Goal: Communication & Community: Participate in discussion

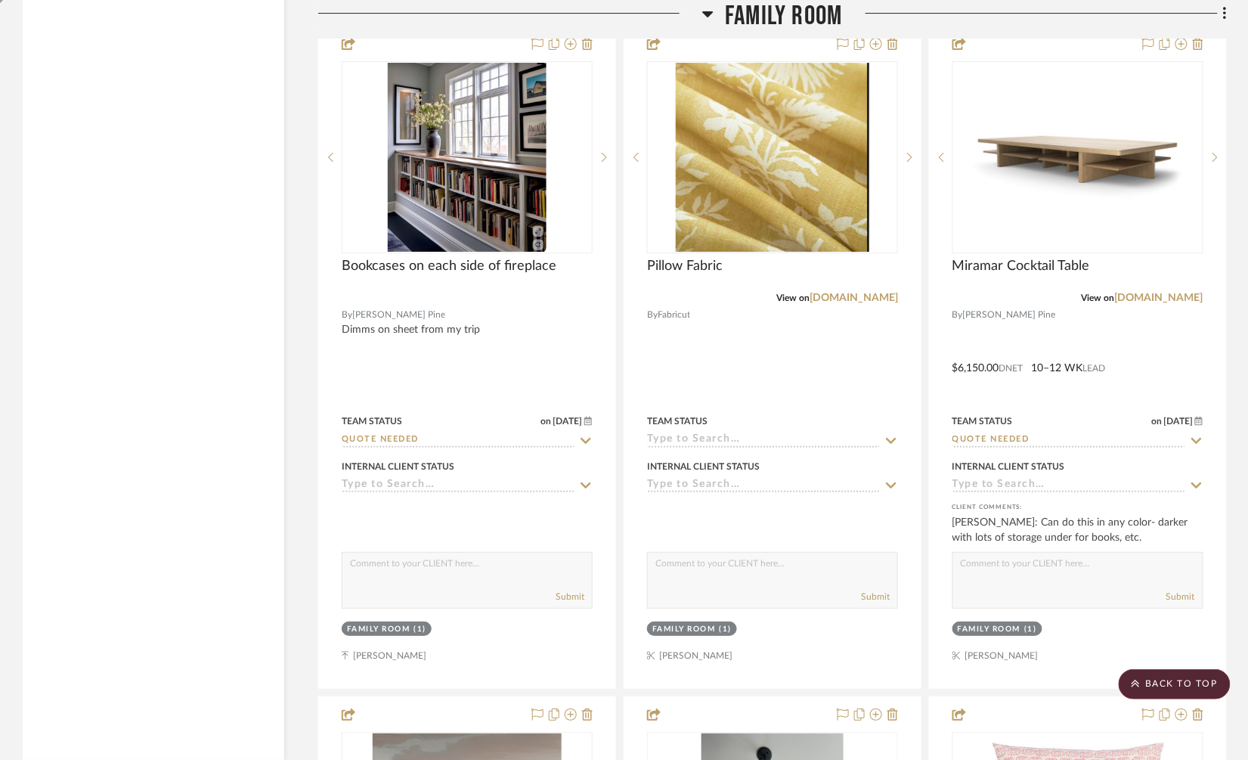
scroll to position [5487, 0]
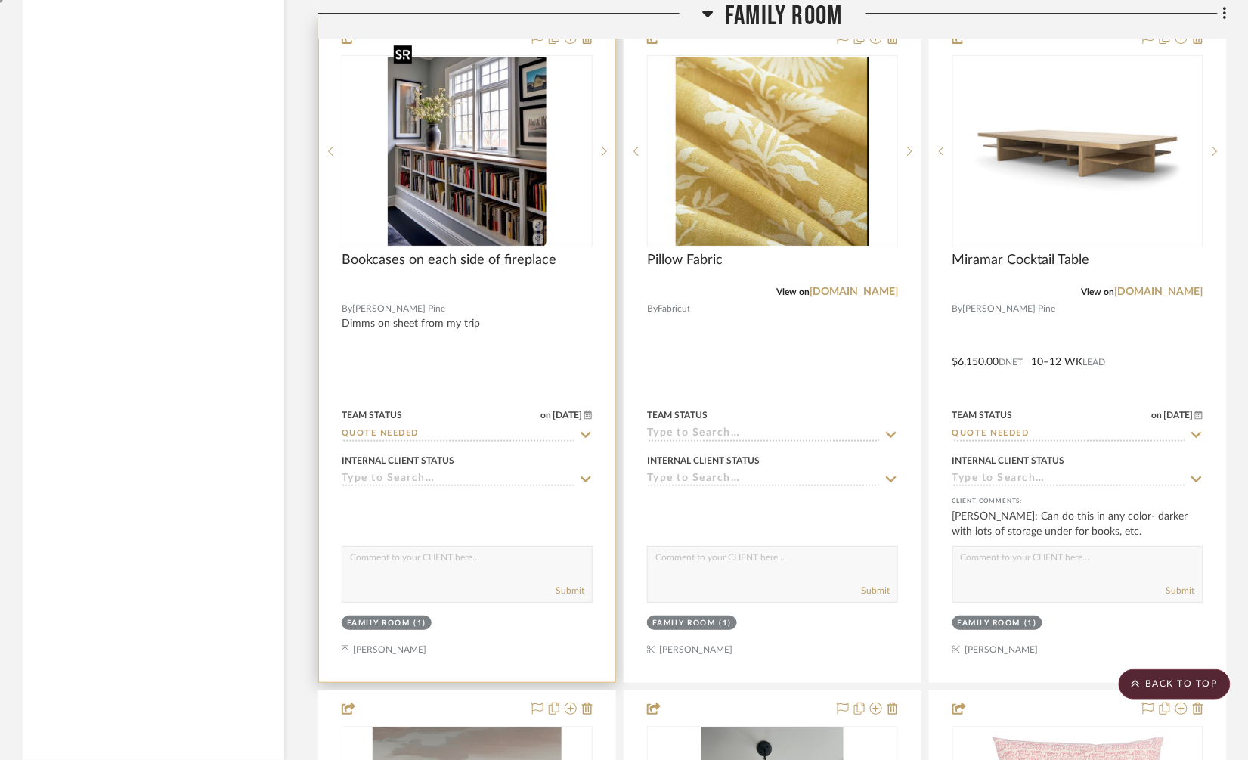
click at [0, 0] on img at bounding box center [0, 0] width 0 height 0
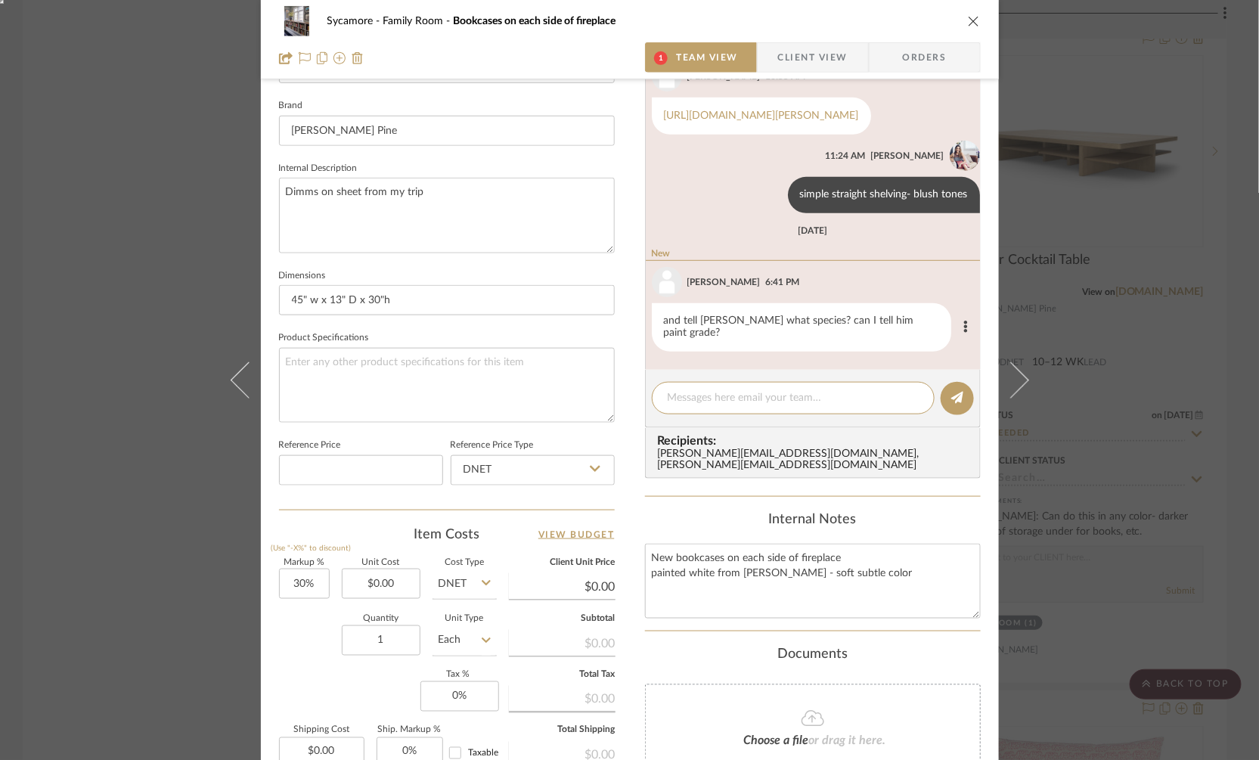
scroll to position [485, 0]
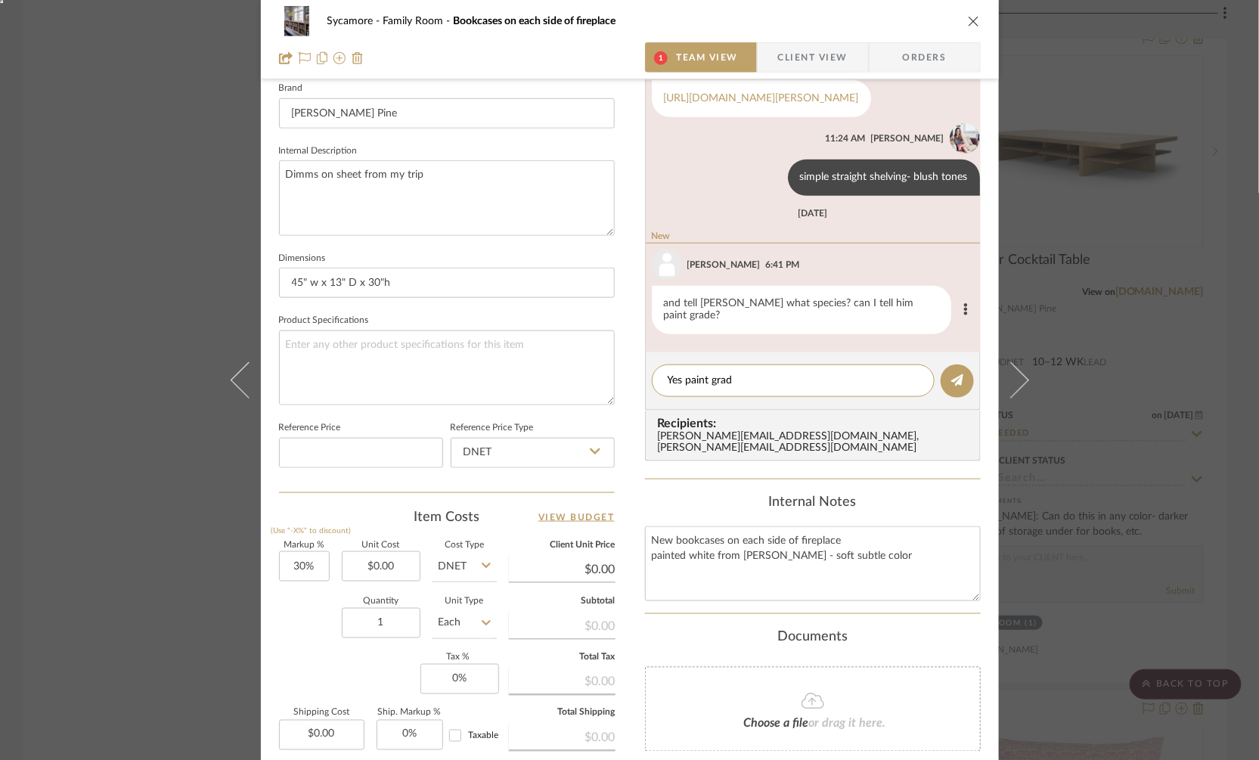
type textarea "Yes paint grade"
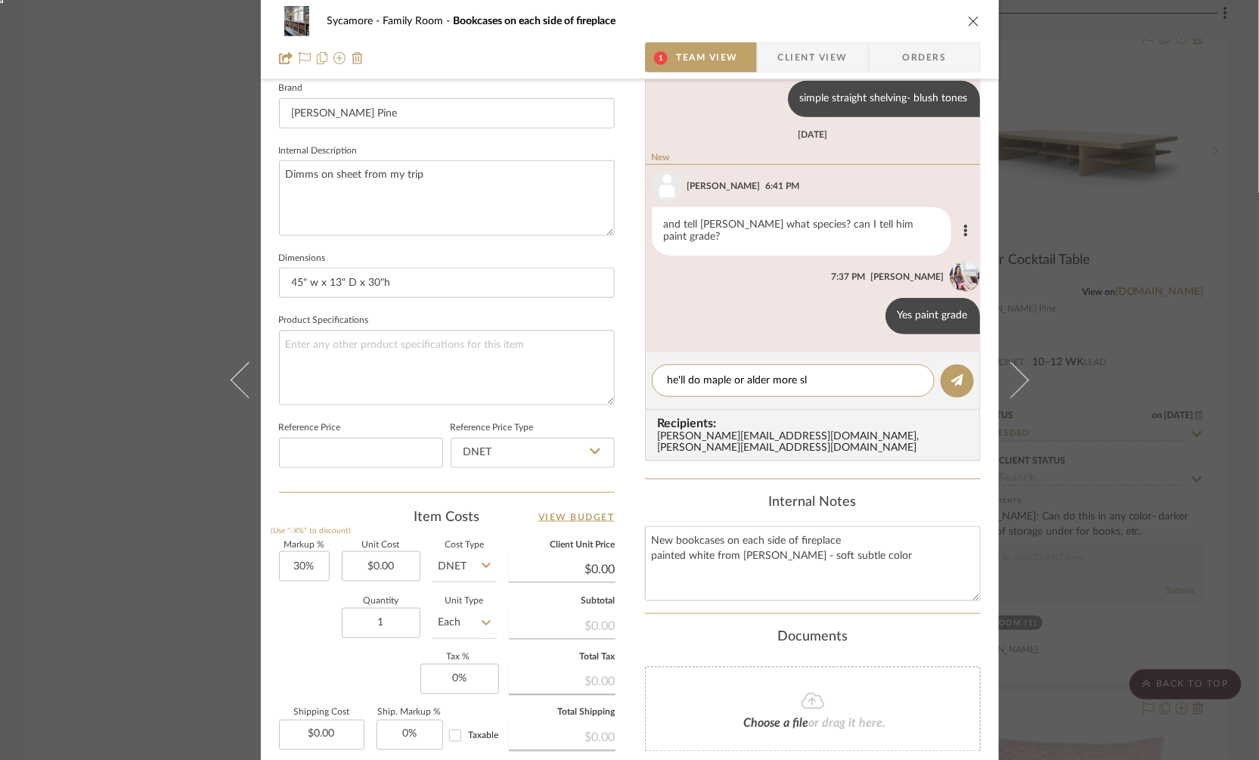
scroll to position [318, 0]
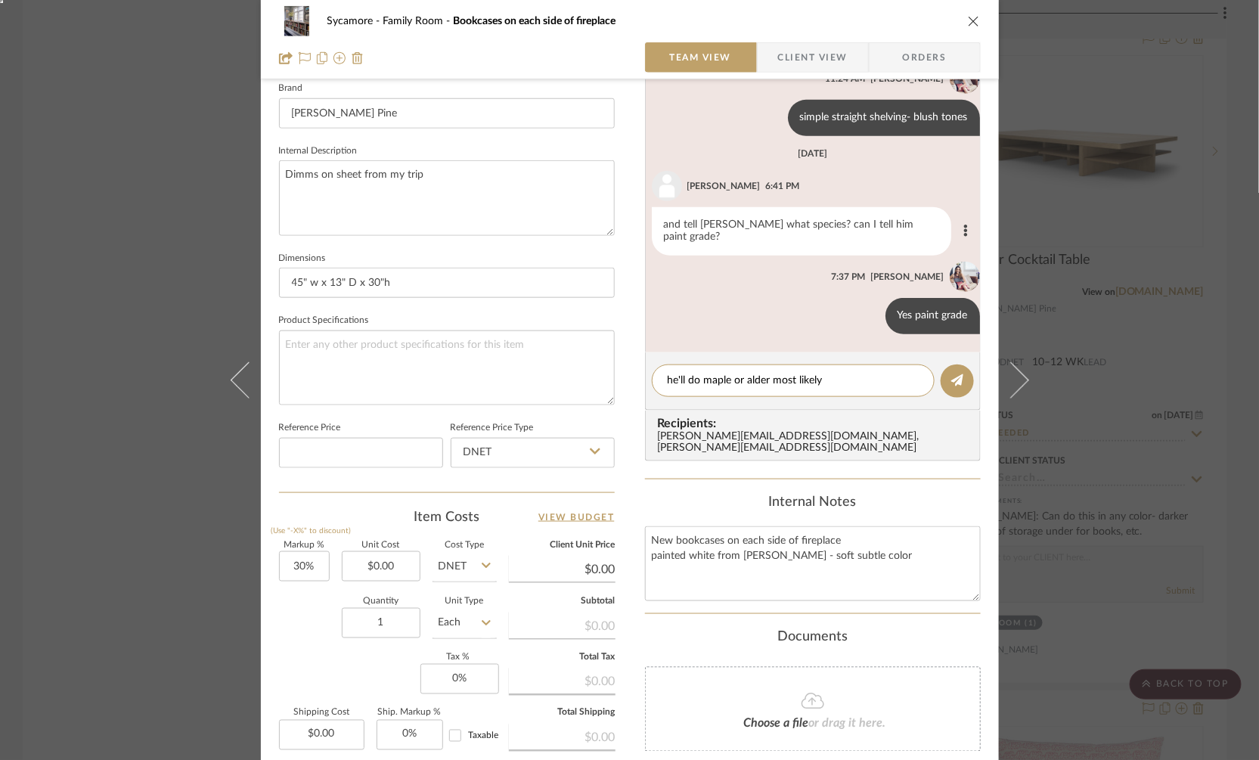
type textarea "he'll do maple or alder most likely"
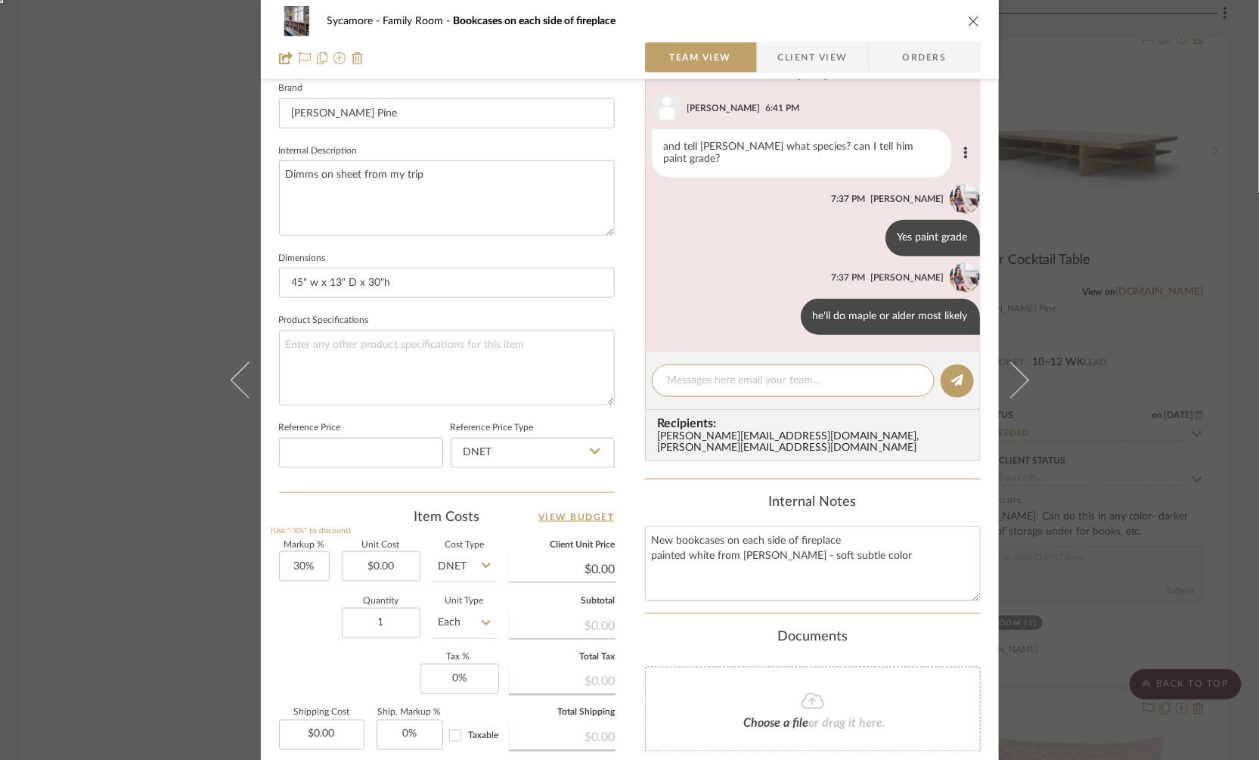
scroll to position [395, 0]
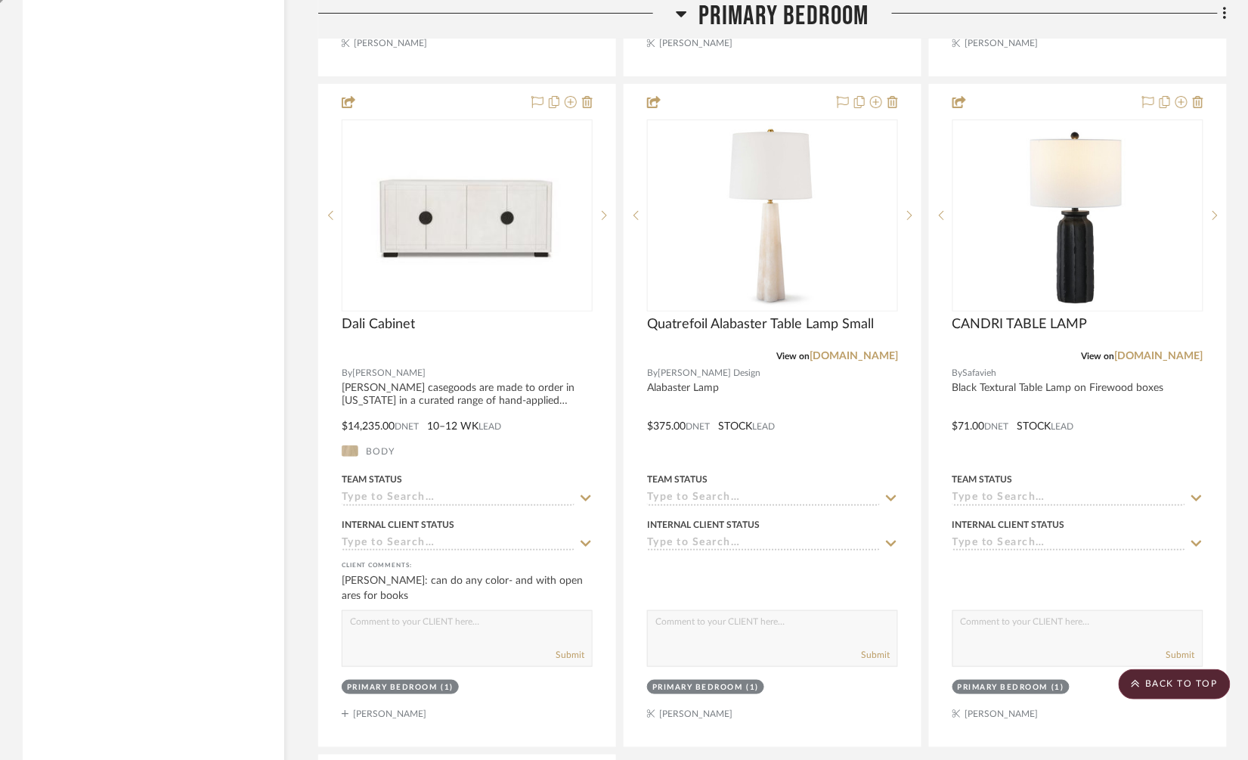
scroll to position [13217, 0]
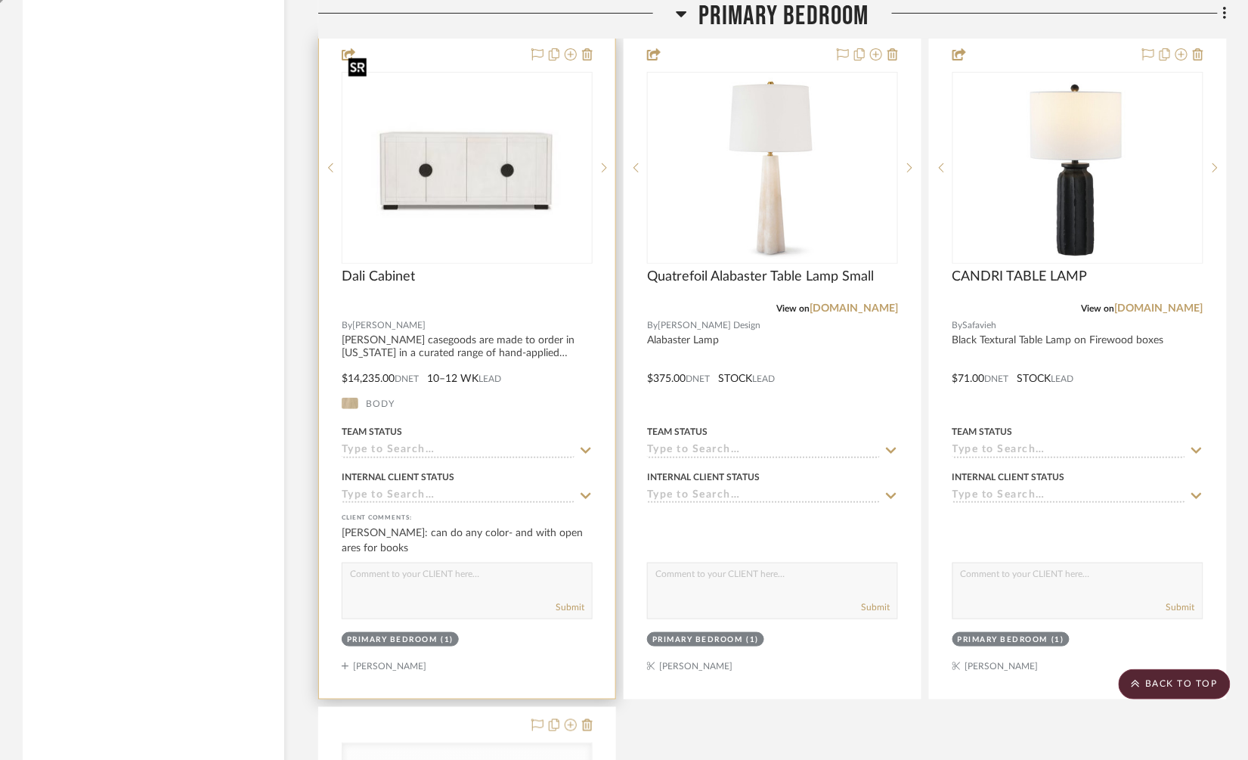
click at [0, 0] on img at bounding box center [0, 0] width 0 height 0
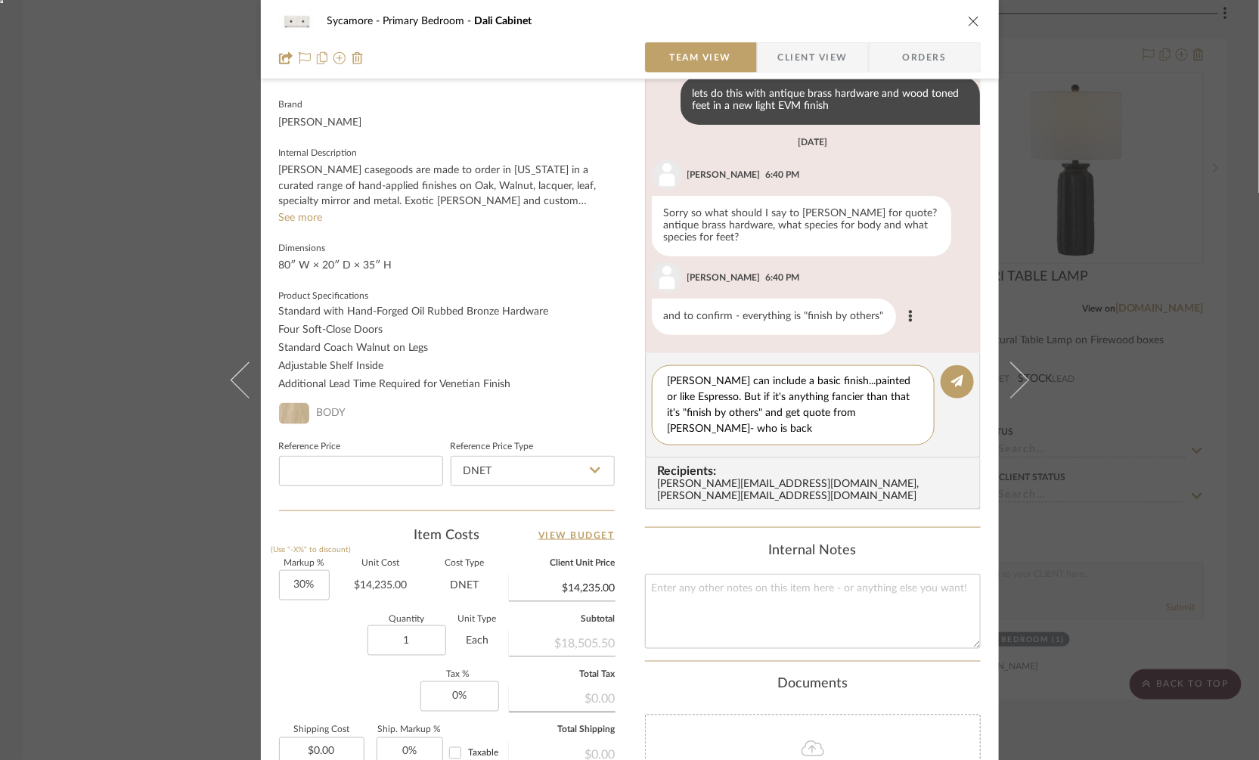
scroll to position [0, 0]
click at [703, 399] on textarea "[PERSON_NAME] can include a basic finish...painted or like Espresso. But if it'…" at bounding box center [793, 405] width 251 height 64
type textarea "[PERSON_NAME] can include a basic finish...painted or like Espresso as [PERSON_…"
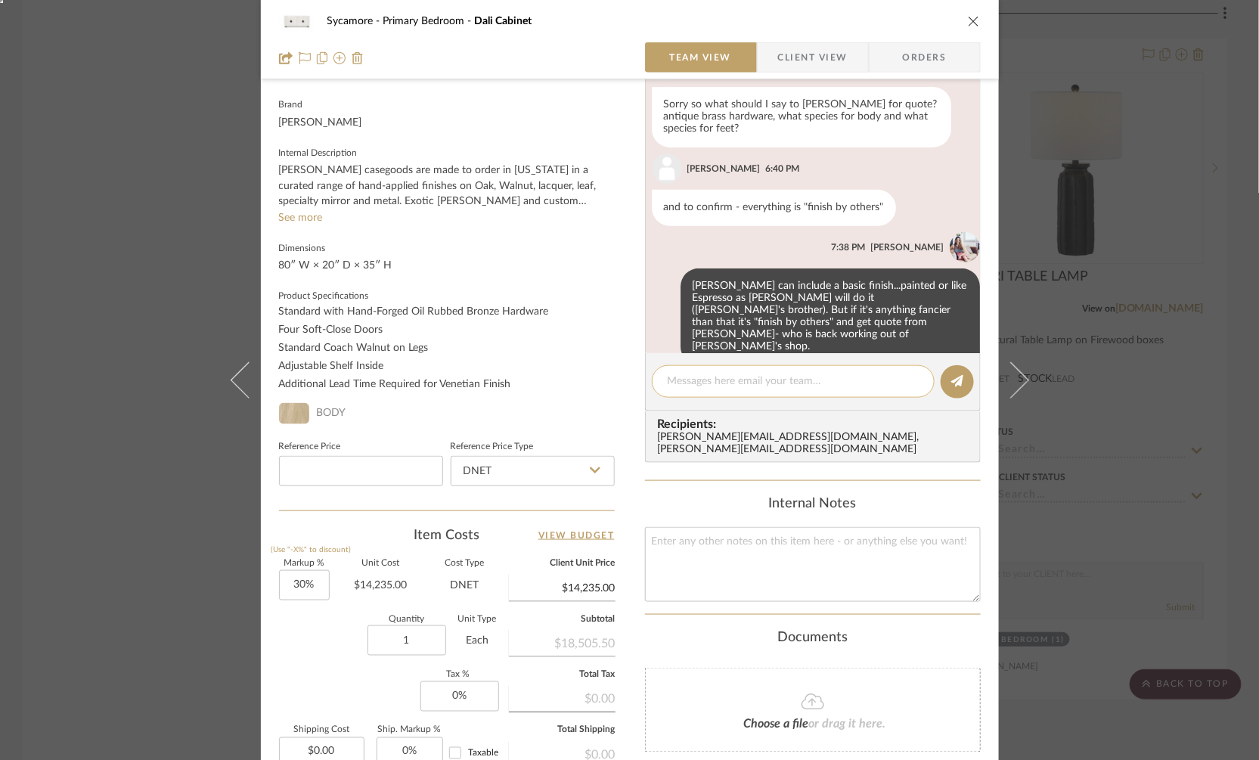
scroll to position [160, 0]
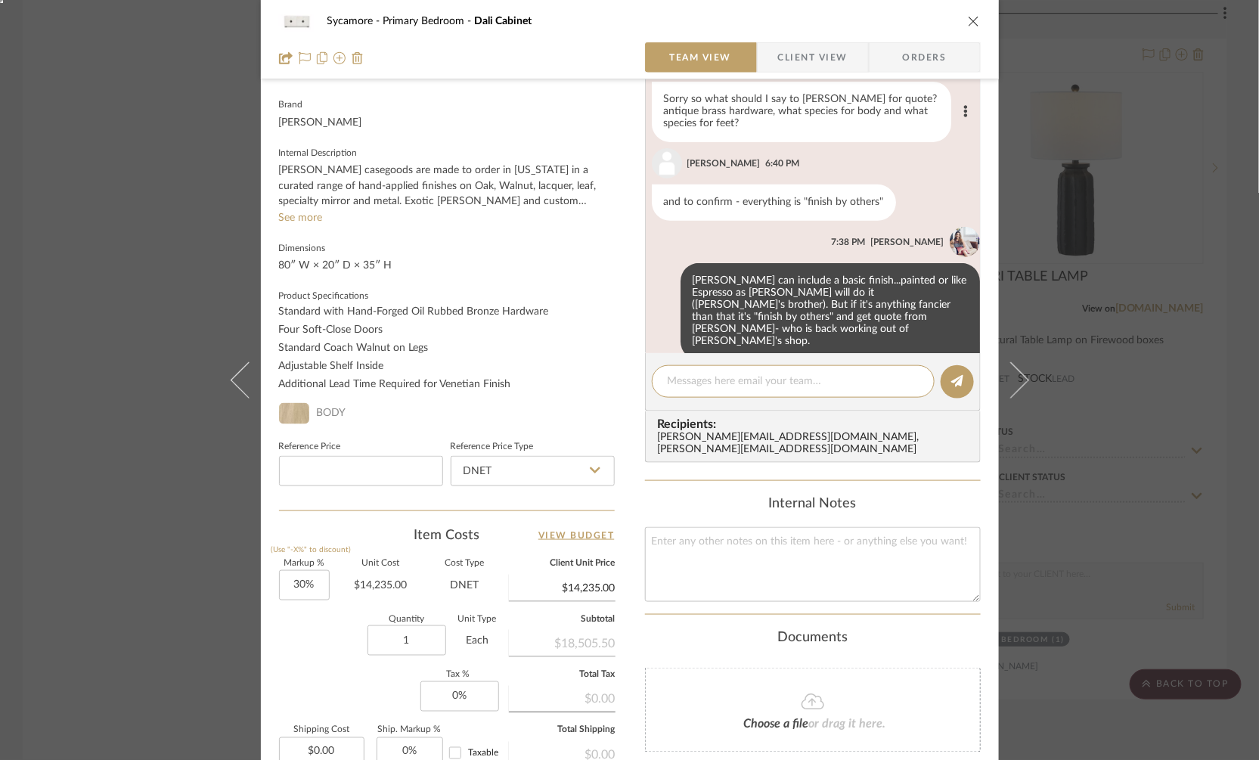
click at [789, 127] on div "Sorry so what should I say to [PERSON_NAME] for quote? antique brass hardware, …" at bounding box center [801, 112] width 299 height 60
click at [681, 371] on div at bounding box center [793, 381] width 283 height 33
click at [792, 404] on editor-of-message at bounding box center [813, 382] width 336 height 58
click at [764, 379] on textarea at bounding box center [793, 381] width 251 height 16
type textarea "Do Oak body and maple feet."
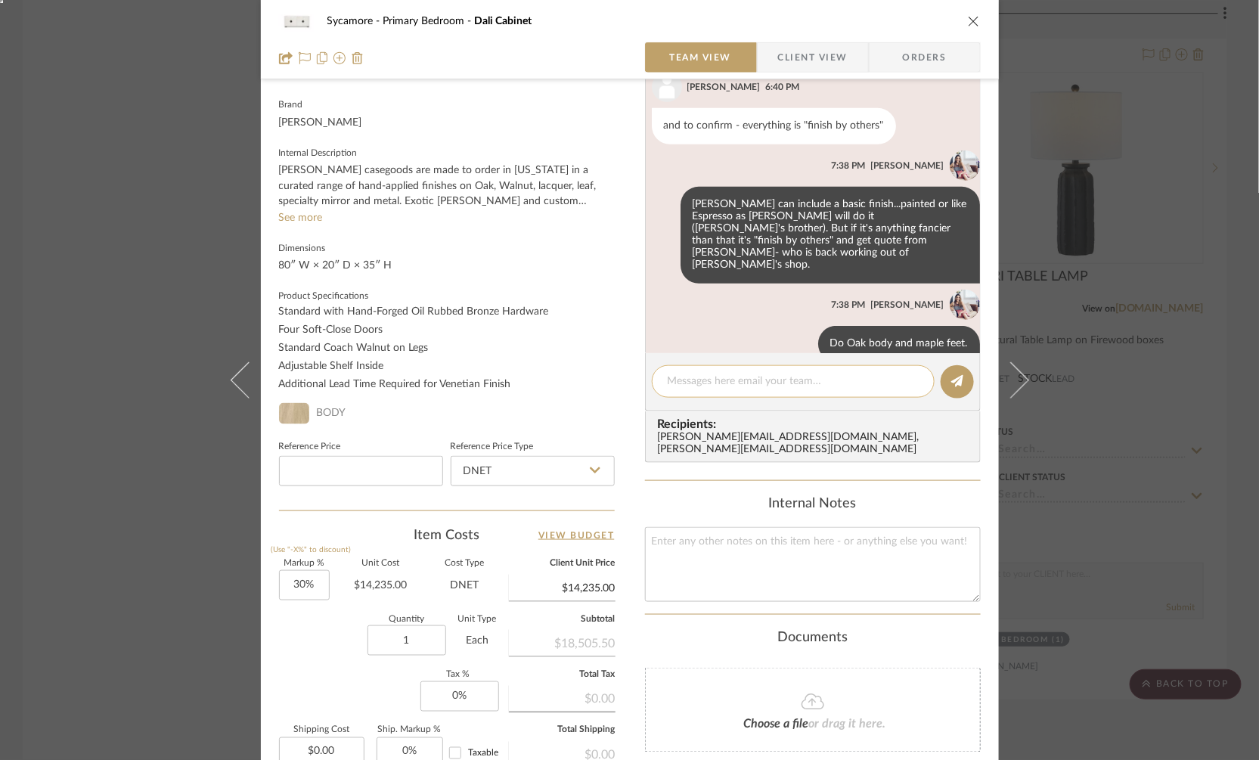
scroll to position [239, 0]
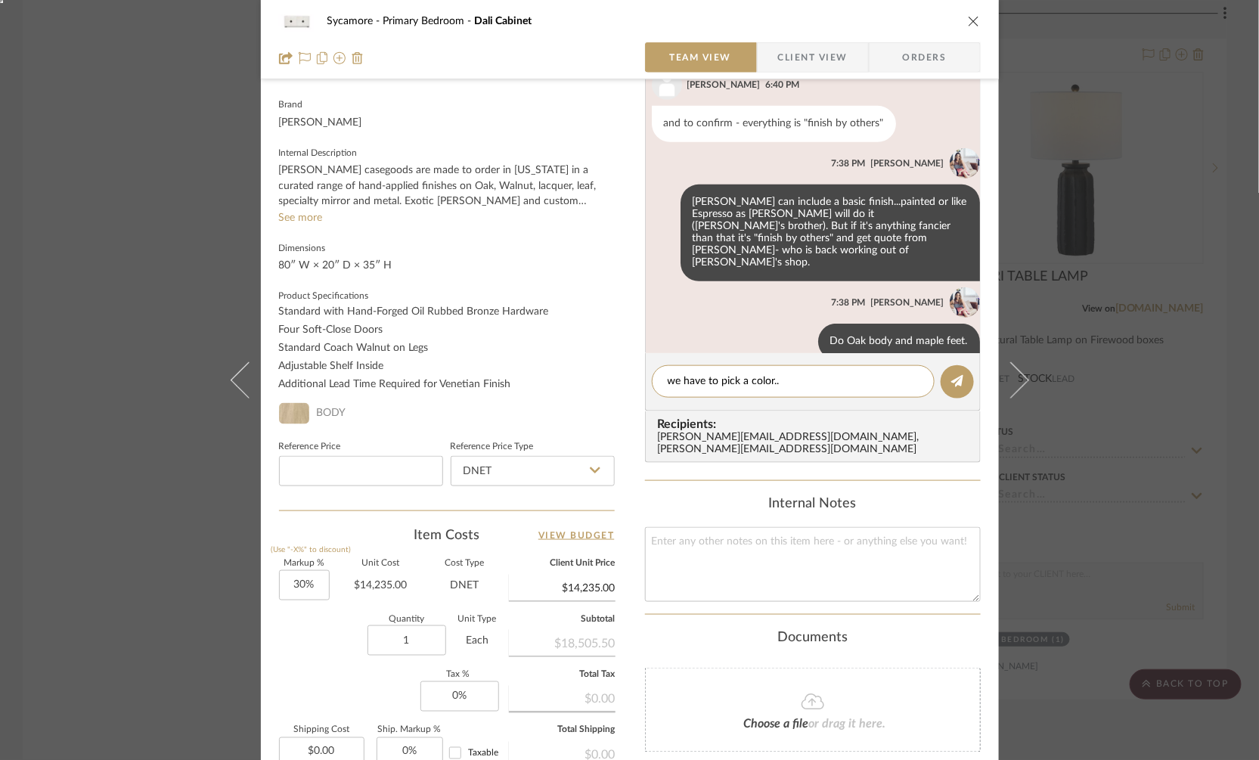
type textarea "we have to pick a color..."
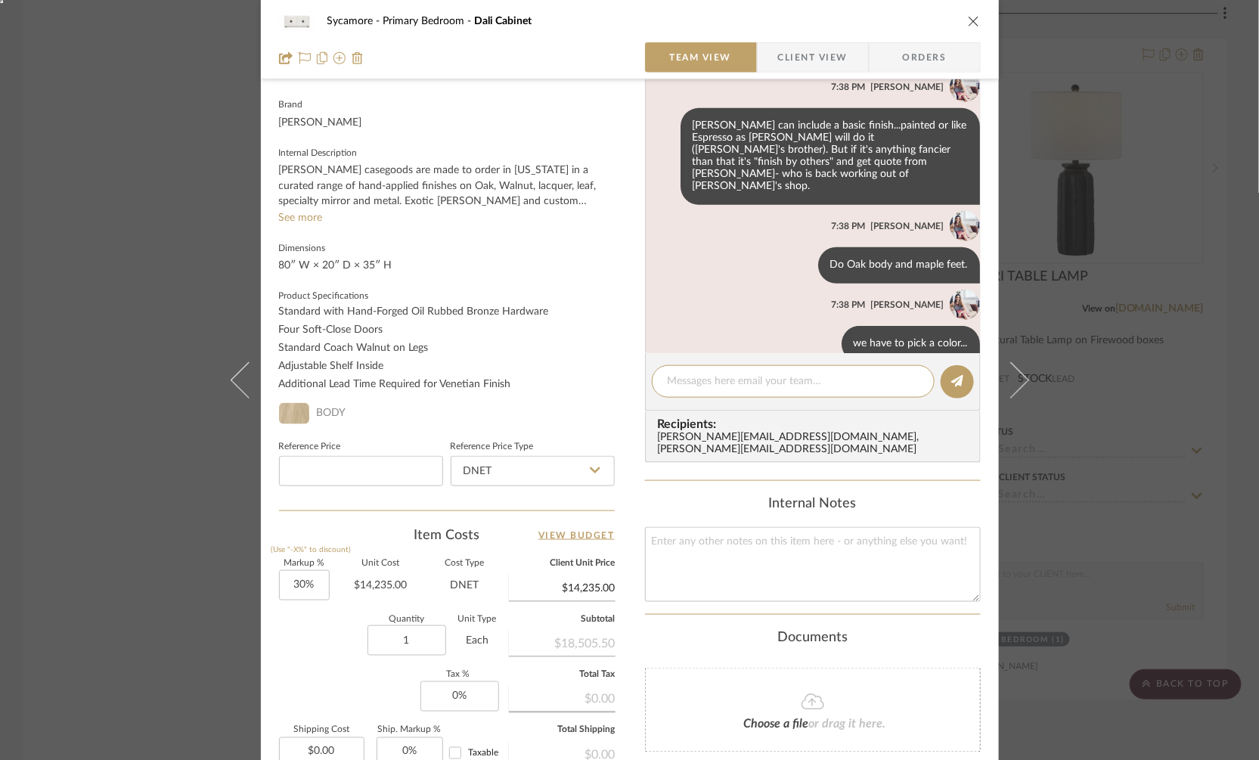
scroll to position [318, 0]
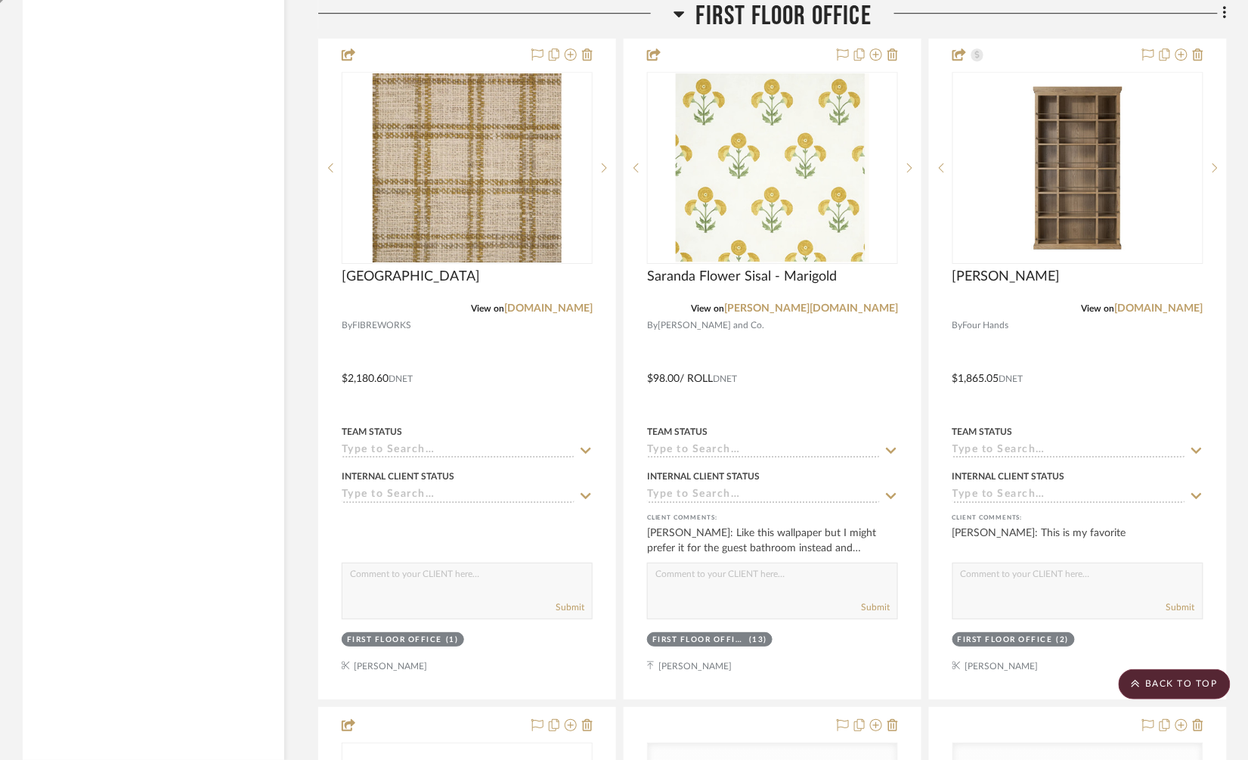
scroll to position [9023, 0]
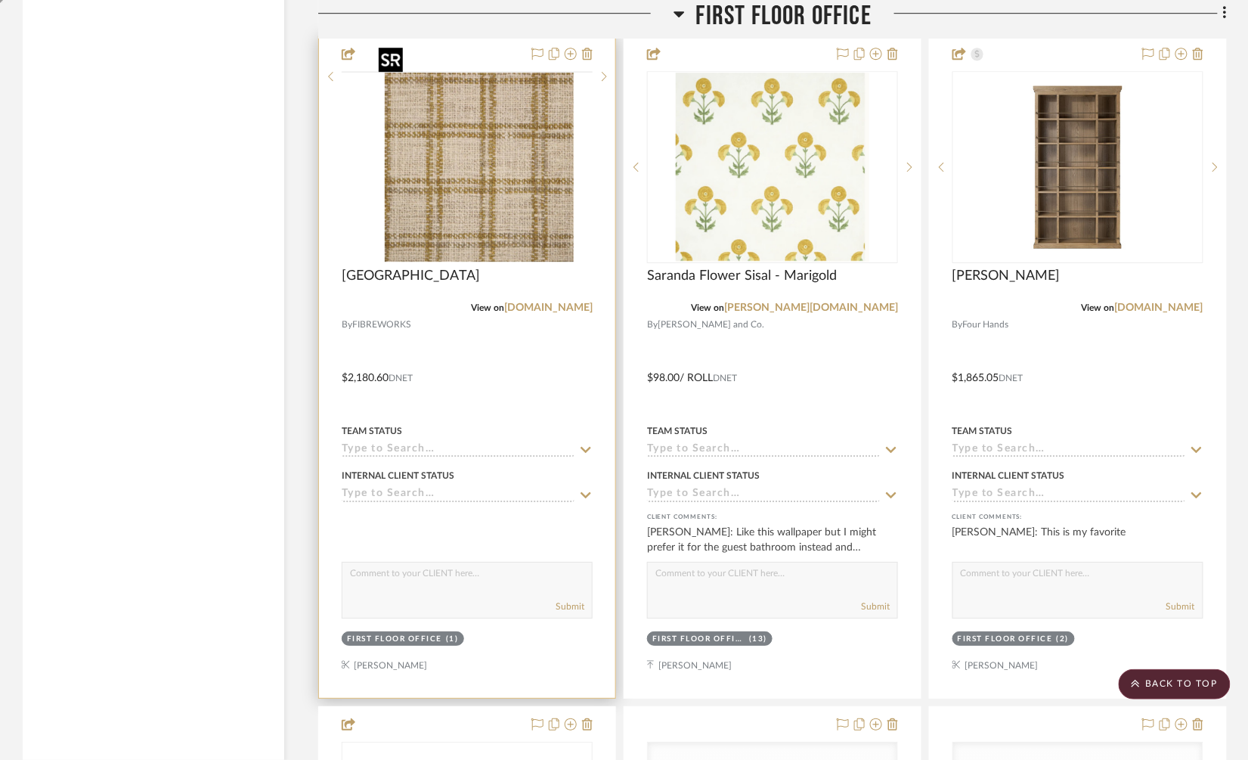
click at [0, 0] on img at bounding box center [0, 0] width 0 height 0
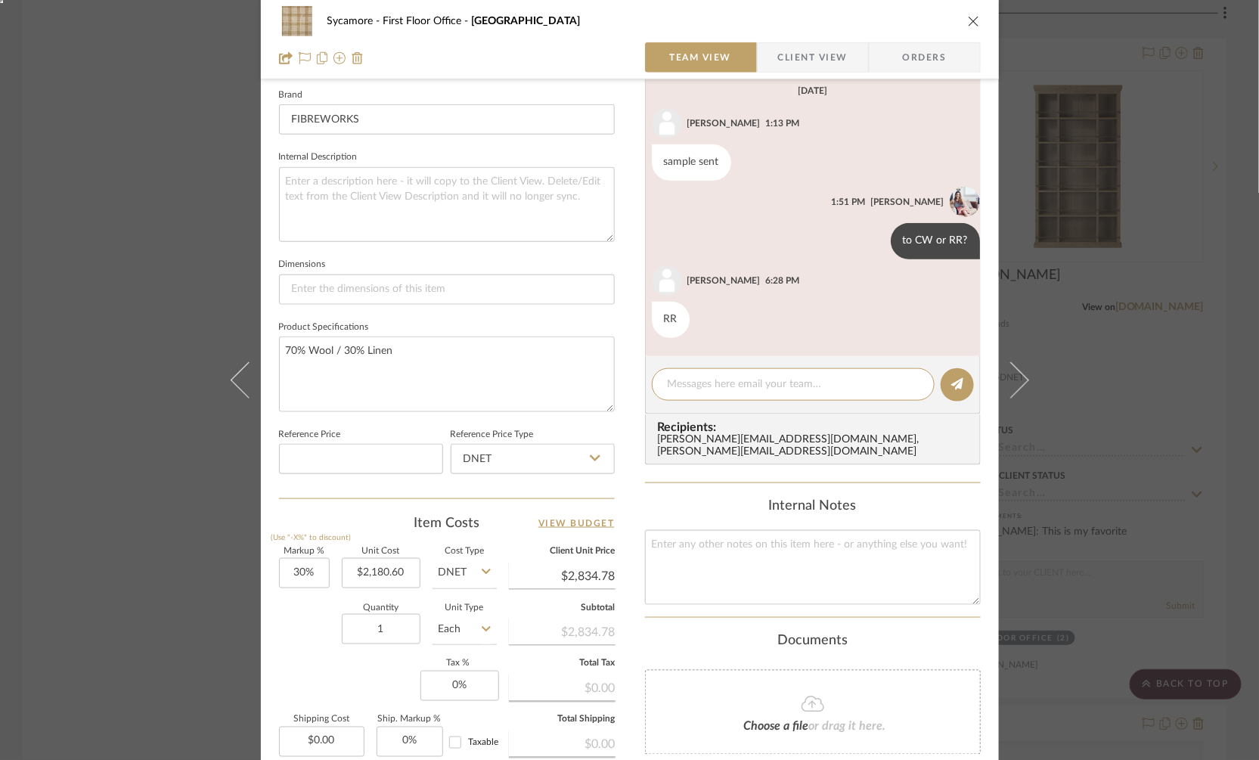
scroll to position [484, 0]
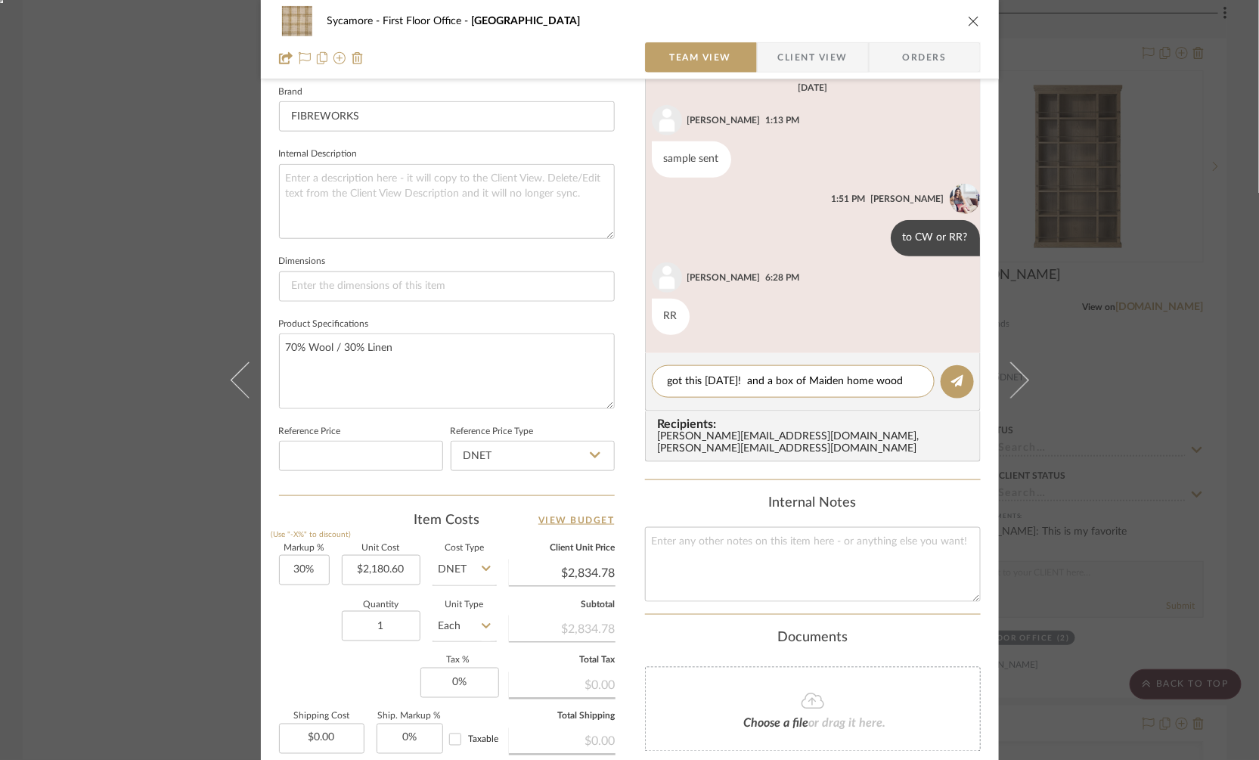
type textarea "got this today! and a box of Maiden home wood."
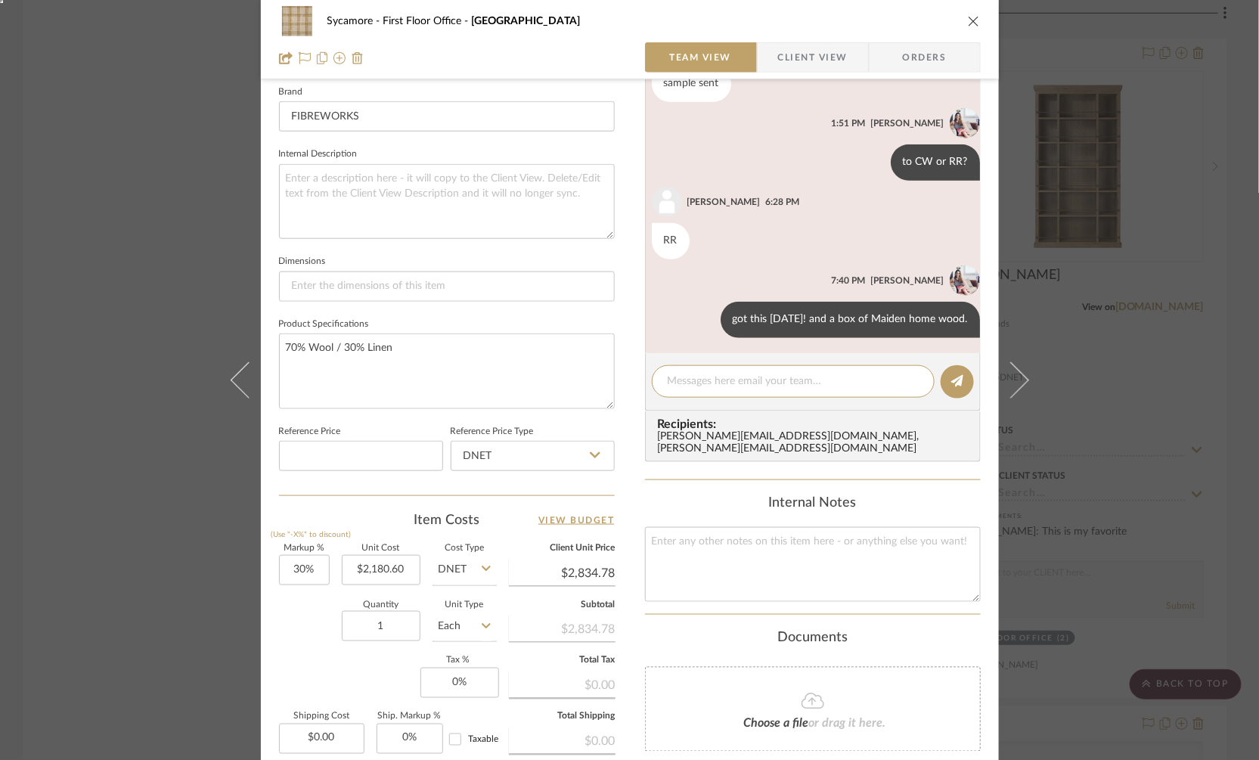
scroll to position [353, 0]
